Goal: Task Accomplishment & Management: Use online tool/utility

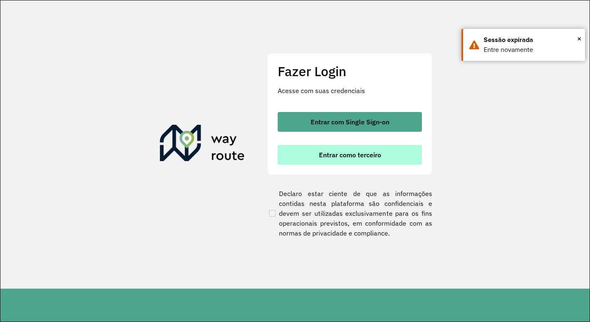
click at [360, 155] on span "Entrar como terceiro" at bounding box center [350, 155] width 62 height 7
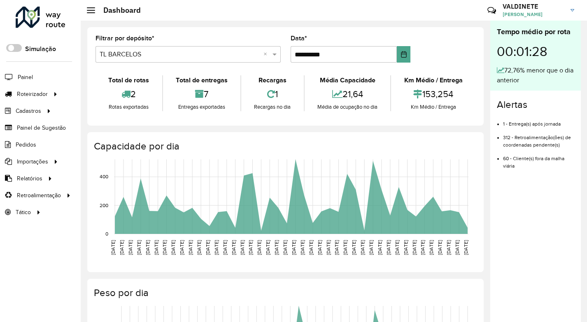
click at [178, 52] on input "text" at bounding box center [180, 55] width 161 height 10
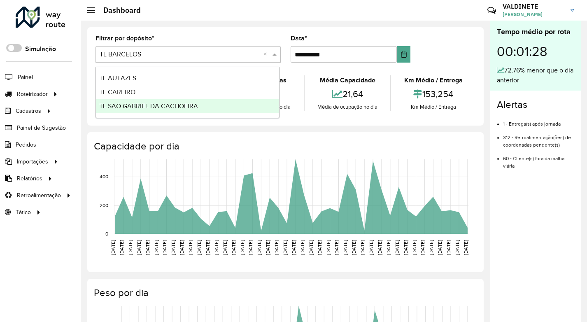
click at [174, 109] on span "TL SAO GABRIEL DA CACHOEIRA" at bounding box center [148, 106] width 99 height 7
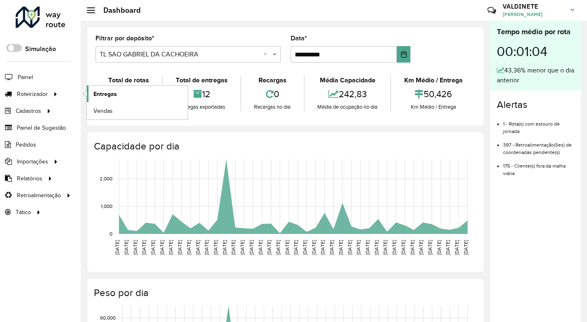
click at [117, 94] on link "Entregas" at bounding box center [137, 94] width 101 height 16
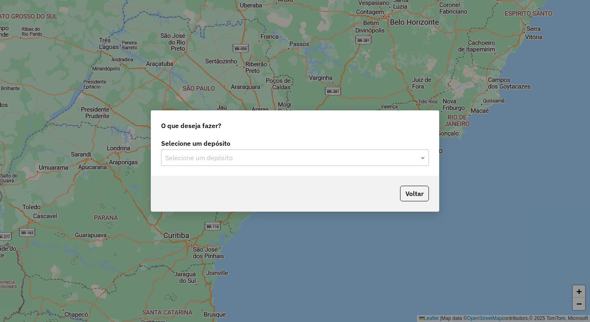
click at [306, 161] on input "text" at bounding box center [286, 158] width 243 height 10
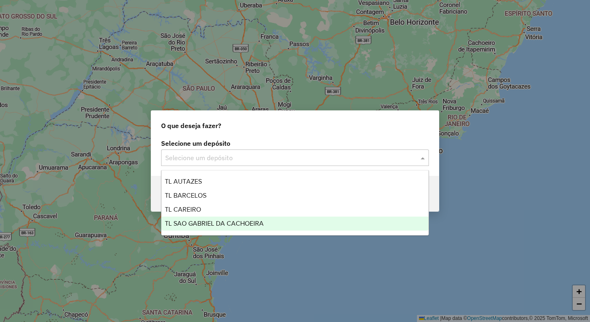
click at [259, 218] on div "TL SAO GABRIEL DA CACHOEIRA" at bounding box center [294, 224] width 267 height 14
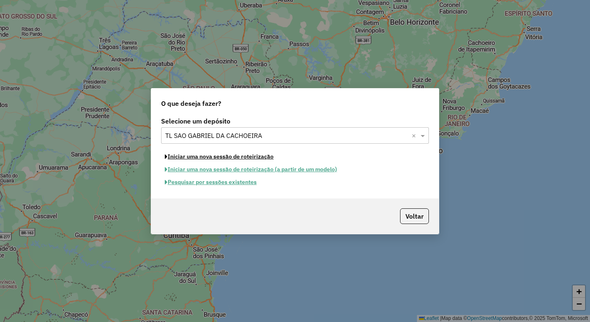
click at [221, 156] on button "Iniciar uma nova sessão de roteirização" at bounding box center [219, 156] width 116 height 13
select select "*"
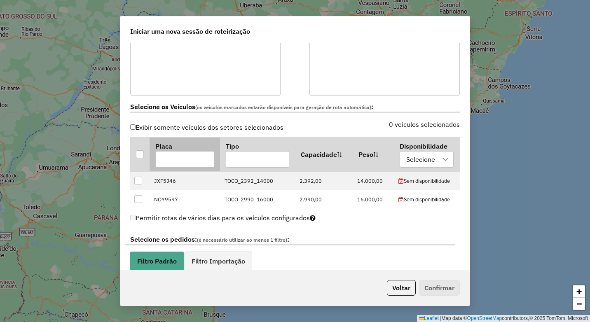
scroll to position [206, 0]
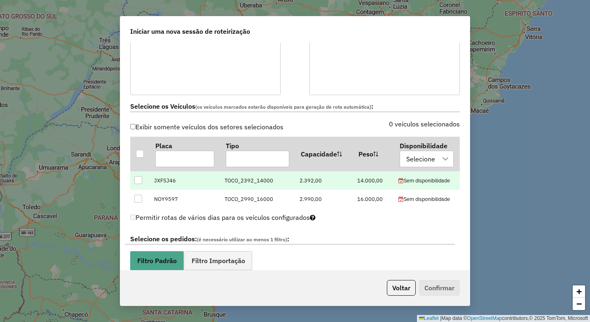
click at [136, 182] on div at bounding box center [138, 180] width 8 height 8
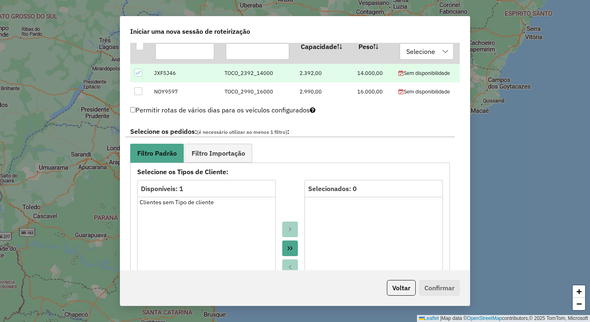
scroll to position [412, 0]
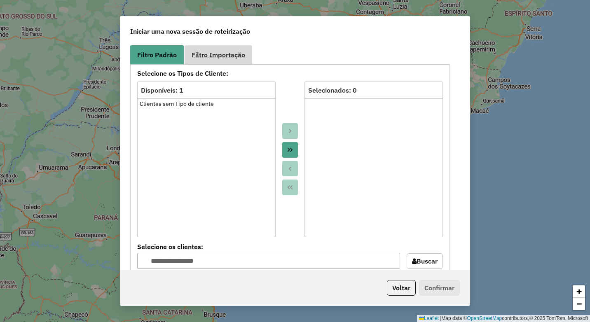
click at [217, 54] on span "Filtro Importação" at bounding box center [219, 54] width 54 height 7
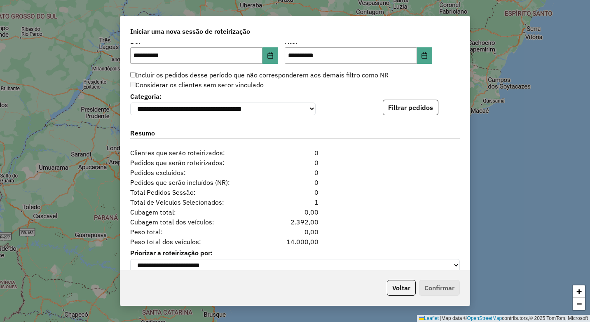
scroll to position [526, 0]
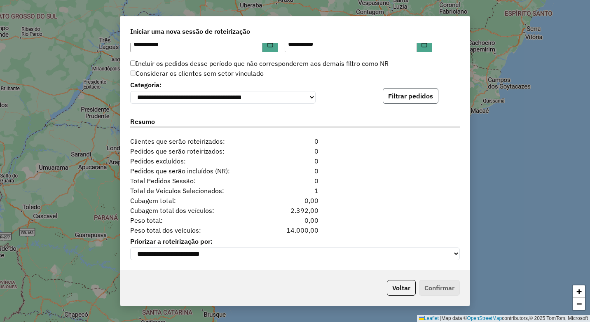
click at [404, 91] on button "Filtrar pedidos" at bounding box center [411, 96] width 56 height 16
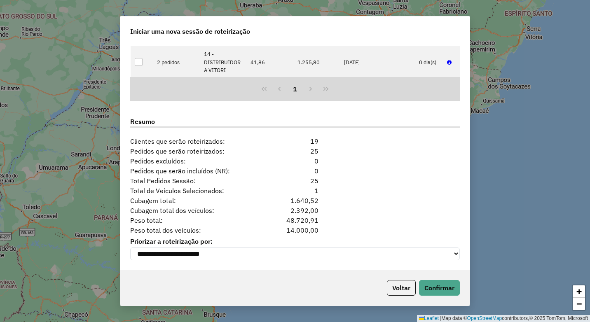
scroll to position [696, 0]
click at [448, 285] on button "Confirmar" at bounding box center [439, 288] width 41 height 16
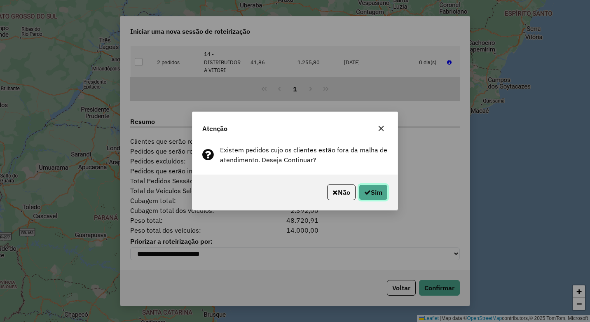
click at [372, 193] on button "Sim" at bounding box center [373, 193] width 29 height 16
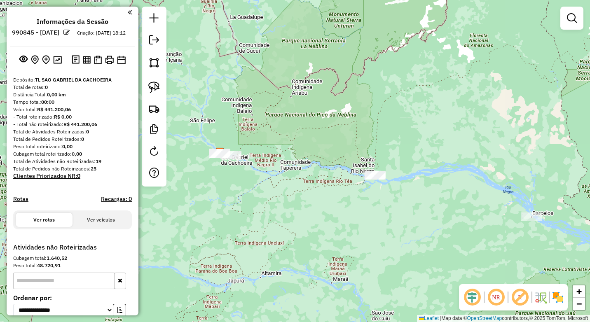
drag, startPoint x: 236, startPoint y: 210, endPoint x: 282, endPoint y: 236, distance: 52.7
click at [282, 236] on div "Janela de atendimento Grade de atendimento Capacidade Transportadoras Veículos …" at bounding box center [295, 161] width 590 height 322
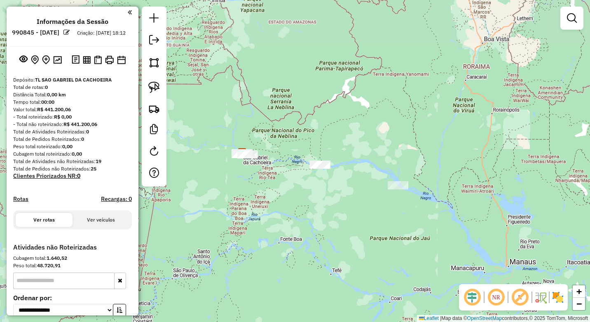
drag, startPoint x: 257, startPoint y: 164, endPoint x: 308, endPoint y: 216, distance: 73.1
click at [308, 216] on div "Janela de atendimento Grade de atendimento Capacidade Transportadoras Veículos …" at bounding box center [295, 161] width 590 height 322
click at [154, 84] on img at bounding box center [154, 88] width 12 height 12
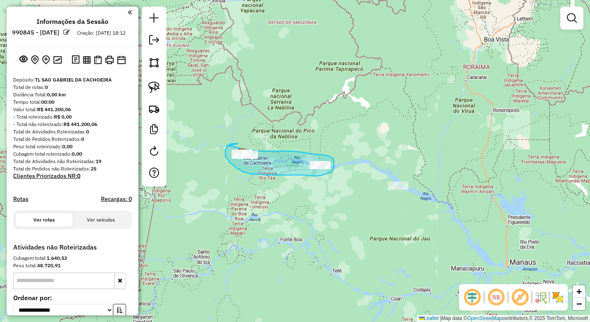
drag, startPoint x: 238, startPoint y: 144, endPoint x: 227, endPoint y: 145, distance: 11.6
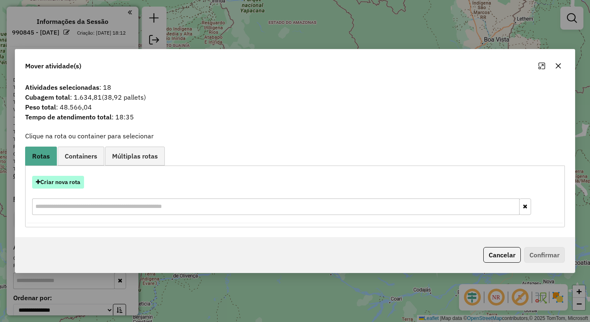
click at [61, 182] on button "Criar nova rota" at bounding box center [58, 182] width 52 height 13
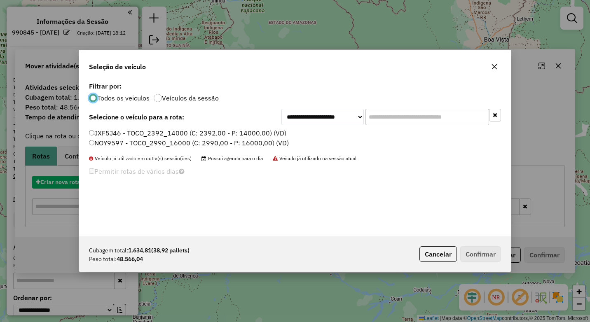
scroll to position [5, 2]
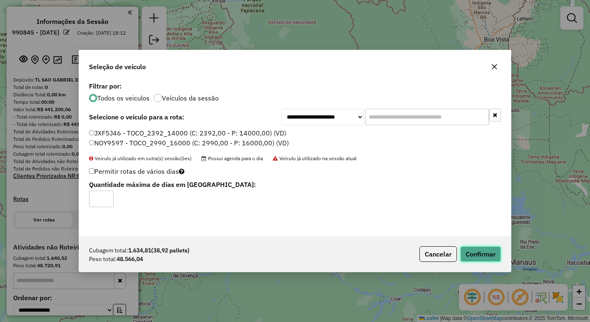
click at [481, 255] on button "Confirmar" at bounding box center [480, 254] width 41 height 16
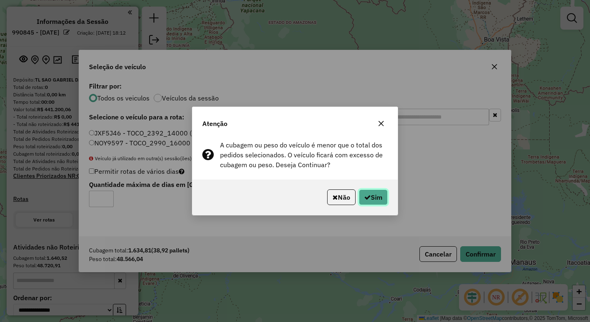
click at [364, 196] on icon "button" at bounding box center [367, 197] width 7 height 7
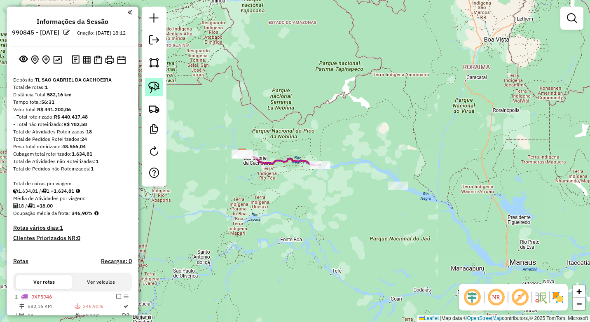
click at [154, 89] on img at bounding box center [154, 88] width 12 height 12
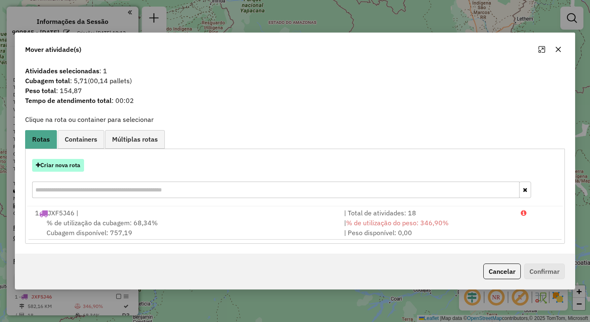
click at [60, 166] on button "Criar nova rota" at bounding box center [58, 165] width 52 height 13
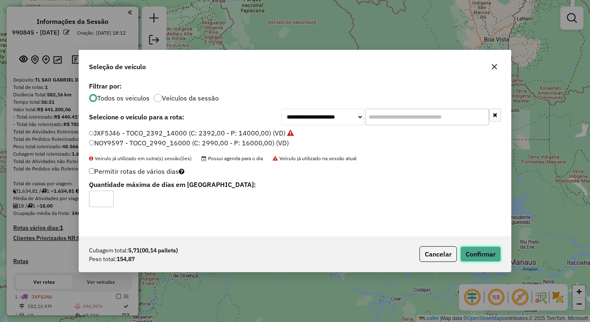
click at [493, 256] on button "Confirmar" at bounding box center [480, 254] width 41 height 16
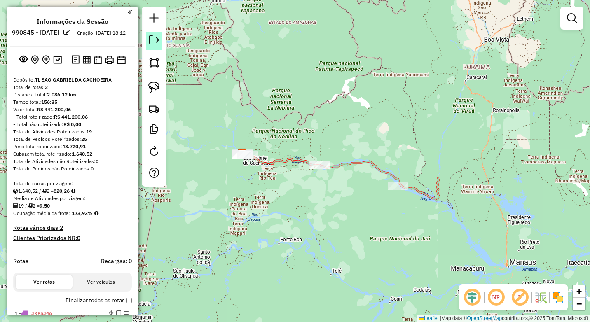
click at [150, 38] on em at bounding box center [154, 40] width 10 height 10
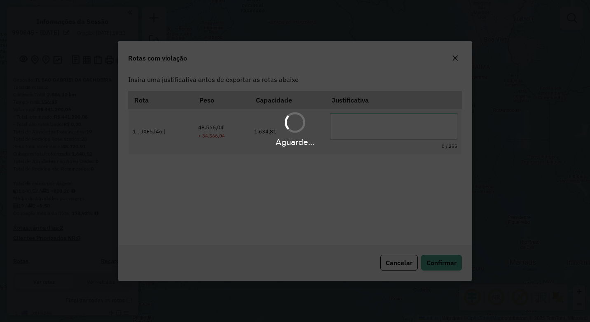
scroll to position [0, 0]
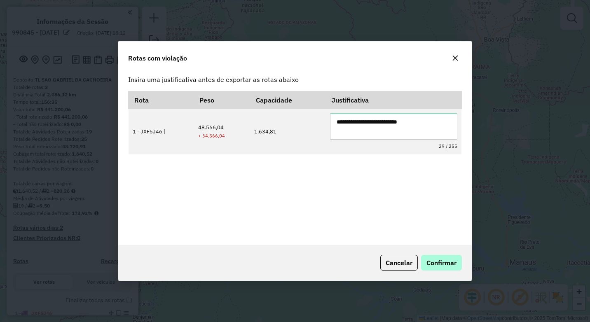
type textarea "**********"
click at [446, 261] on span "Confirmar" at bounding box center [441, 263] width 30 height 8
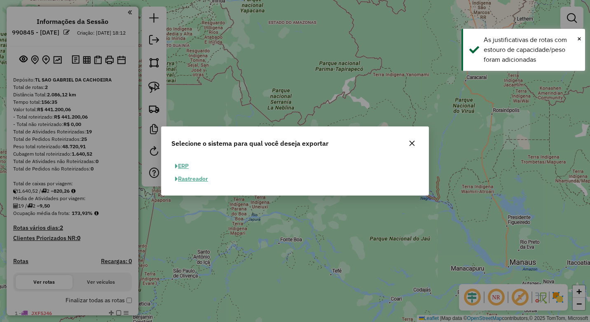
click at [183, 166] on button "ERP" at bounding box center [181, 166] width 21 height 13
select select "**"
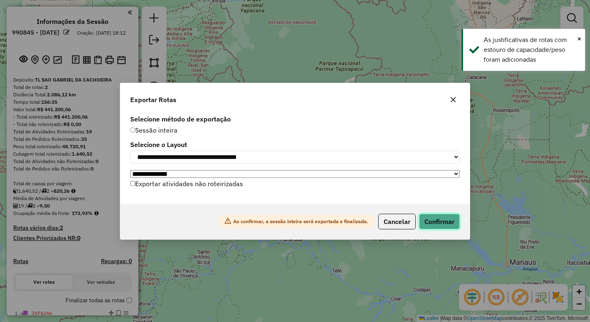
click at [437, 222] on button "Confirmar" at bounding box center [439, 222] width 41 height 16
